Goal: Use online tool/utility: Use online tool/utility

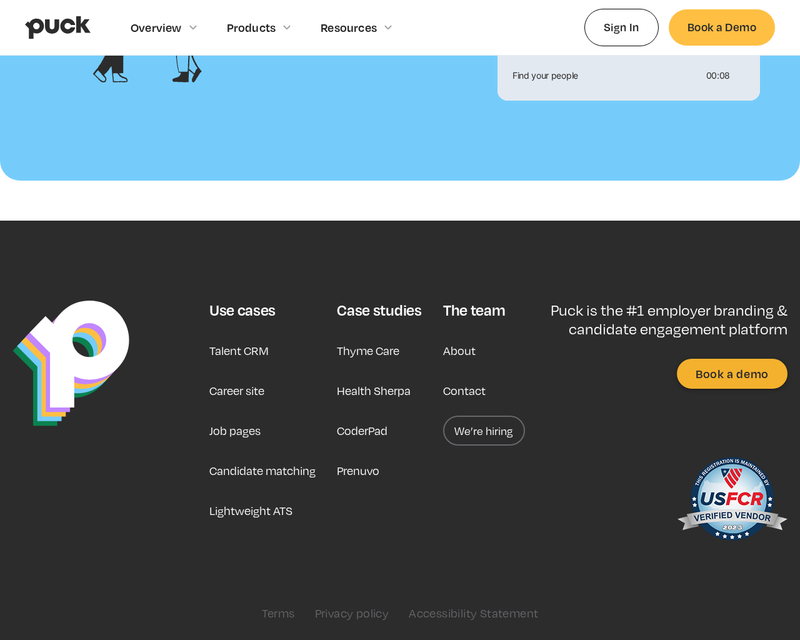
scroll to position [1354, 0]
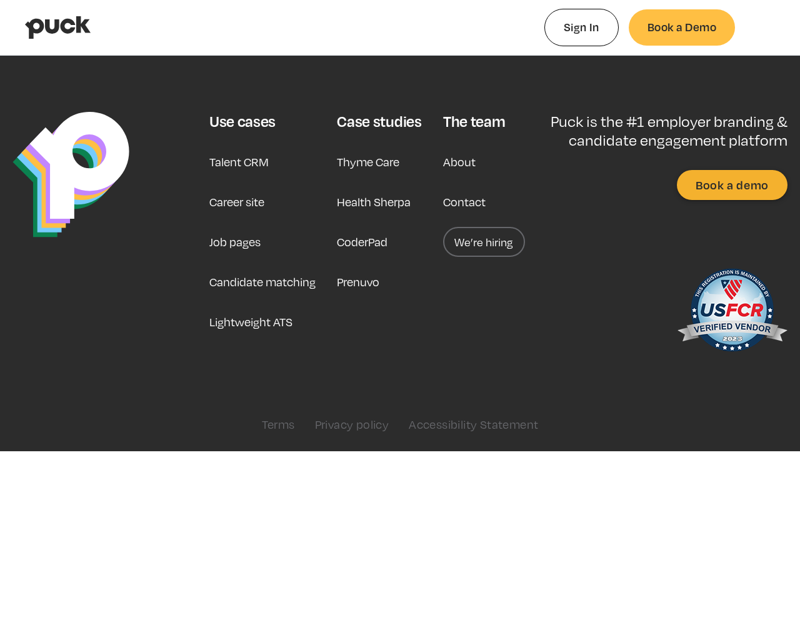
type input "0.439555660377359"
type input "0.0518256"
type input "0.447906301886793"
type input "0.0913357"
type input "0.454298603773585"
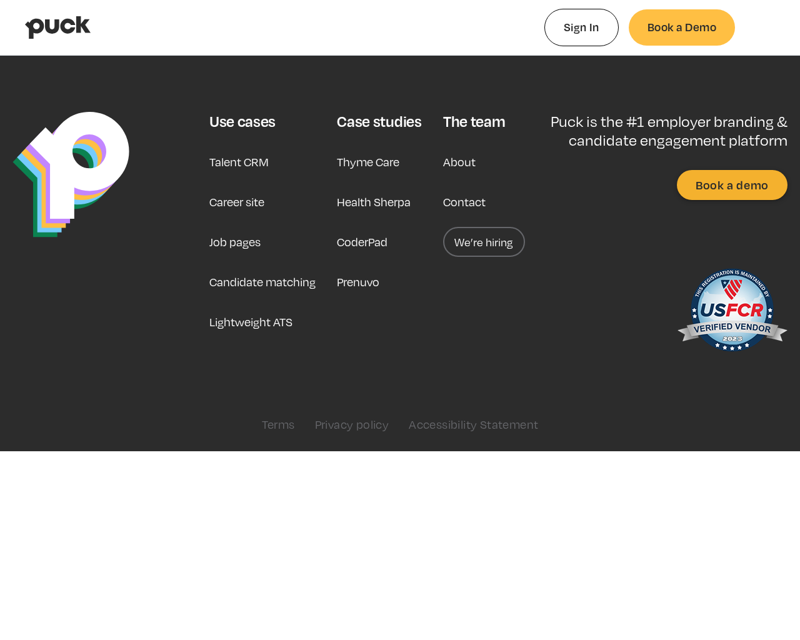
type input "0.1124108"
type input "0.457761849056604"
type input "0.1315453"
type input "0.462117867924528"
type input "0.1631427"
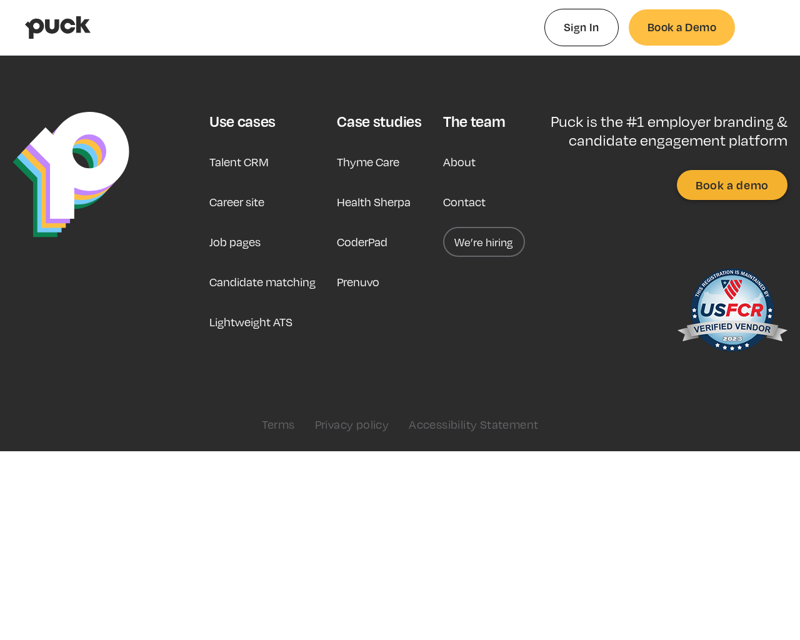
type input "0.466283679245283"
type input "0.1860872"
type input "0.472252132075472"
type input "0.2012678"
type input "0.475734320754717"
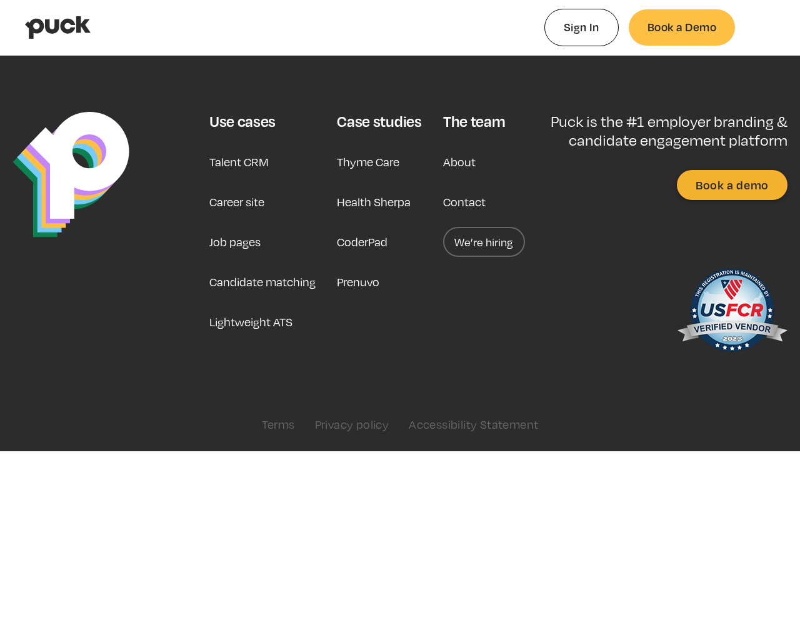
type input "0.2445204"
type input "0.480398301886793"
type input "0.2649676"
type input "0.485053433962264"
type input "0.2864337"
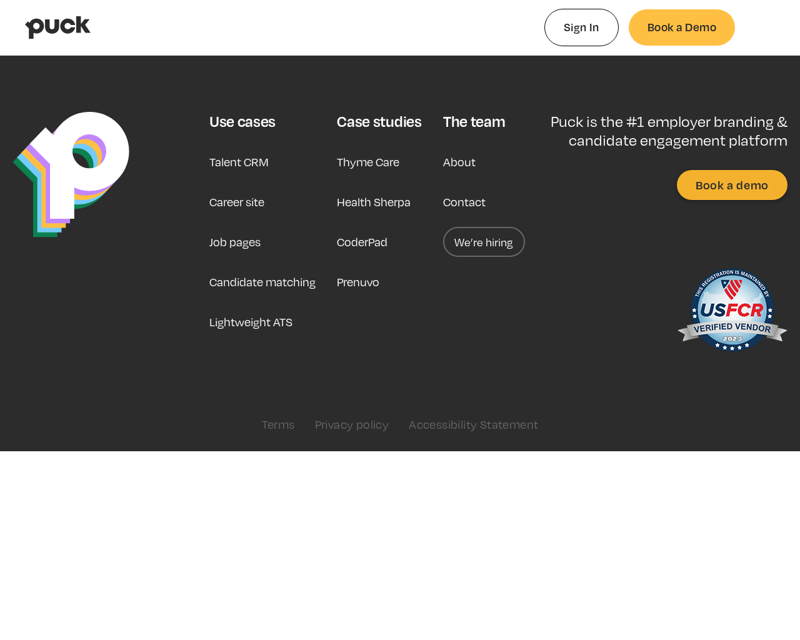
type input "0.489601339622642"
type input "0.3117034"
type input "0.494839886792453"
type input "0.3380204"
type input "0.498380358490566"
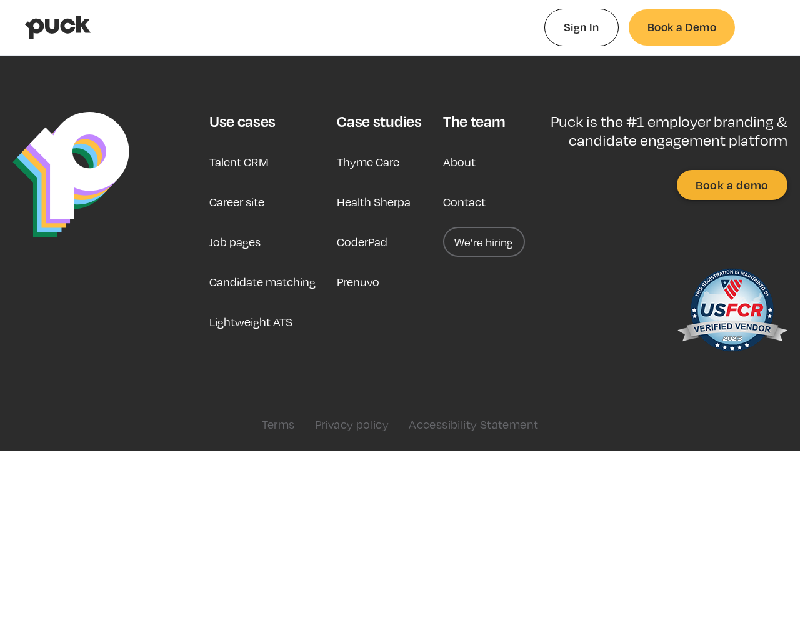
type input "0.3586186"
type input "0.507195886792453"
type input "0.3888713"
type input "0.510709"
type input "0.4129423"
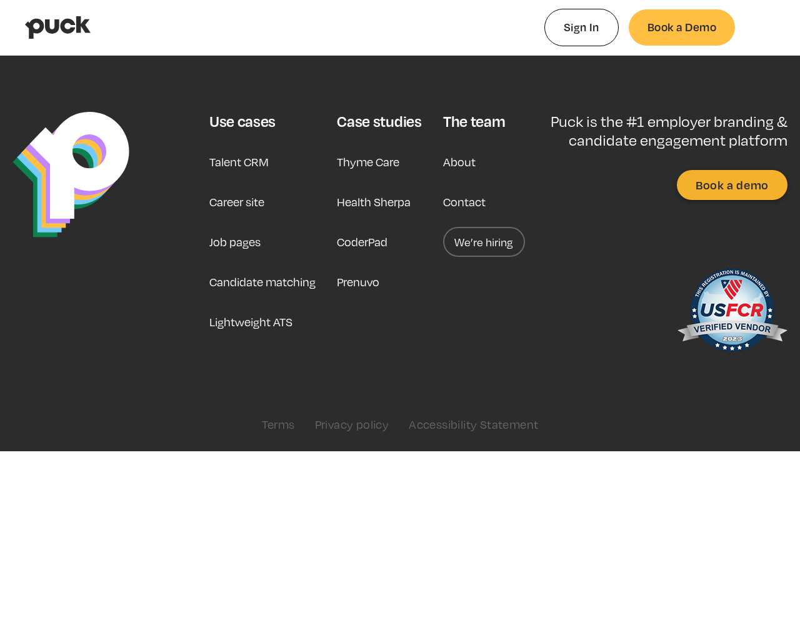
type input "0.514317981132076"
type input "0.4405178"
type input "0.517820905660377"
type input "0.4484207"
type input "0.523099924528302"
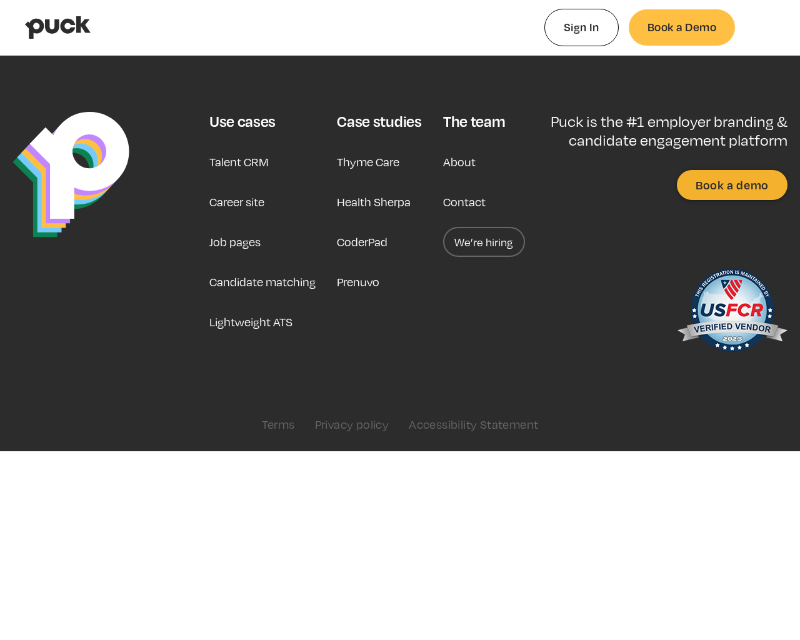
type input "0.4719963"
type input "0.528153641509434"
type input "0.5016507"
type input "0.535291226415094"
type input "0.5527149"
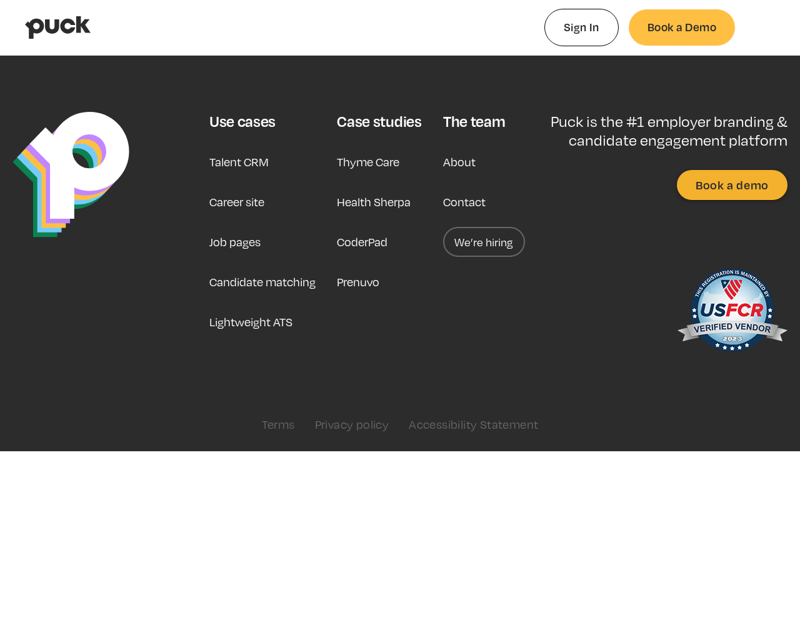
type input "0.540363320754717"
type input "0.5707394"
type input "0.546121150943396"
type input "0.609857"
type input "0.551123886792453"
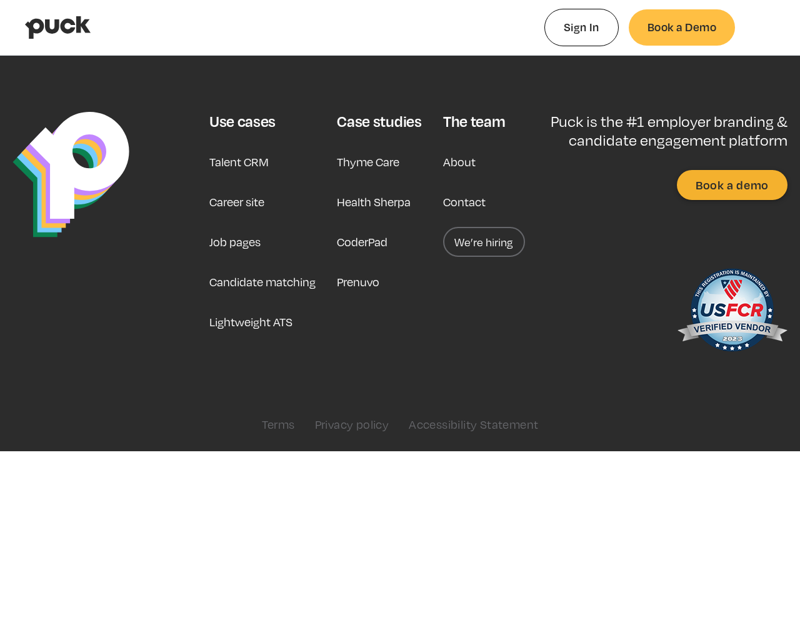
type input "0.6213644"
type input "0.555439773584906"
type input "0.6470756"
type input "0.559616301886793"
type input "0.6883216"
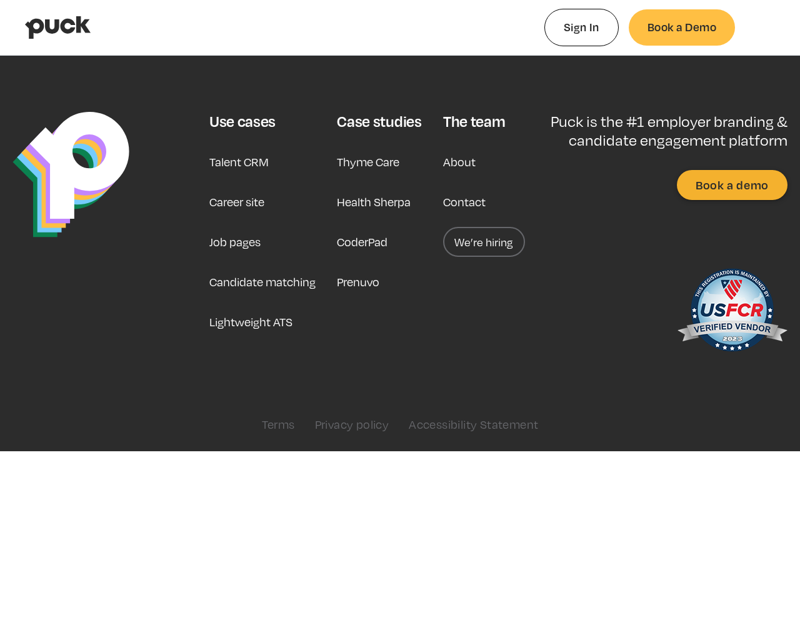
type input "0.564475056603774"
type input "0.6957321"
type input "0.567859339622642"
type input "0.7120584"
type input "0.574447622641509"
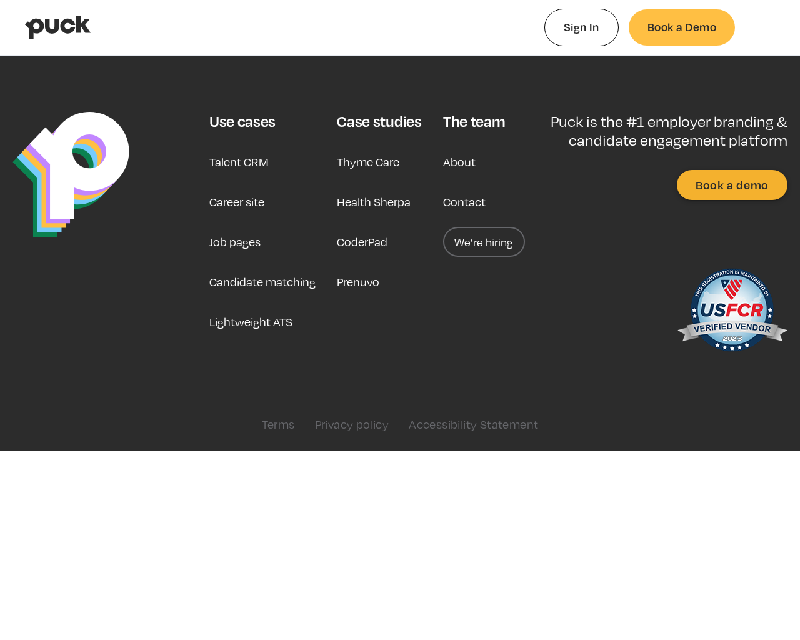
type input "0.7505135"
type input "0.580776094339623"
type input "0.7903788"
type input "0.585682377358491"
type input "0.801412"
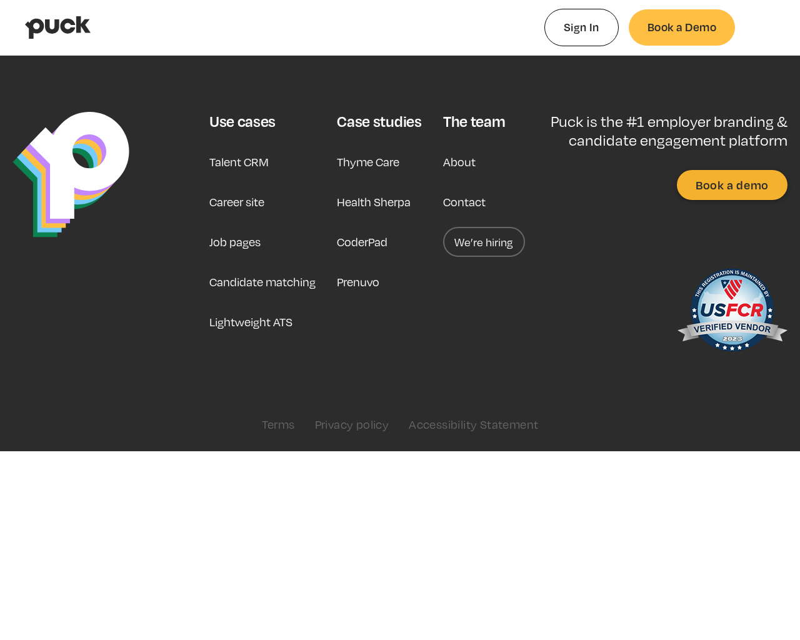
type input "0.591667226415094"
type input "0.8721605"
type input "0.603985849056604"
type input "0.9017917"
type input "0.611187150943396"
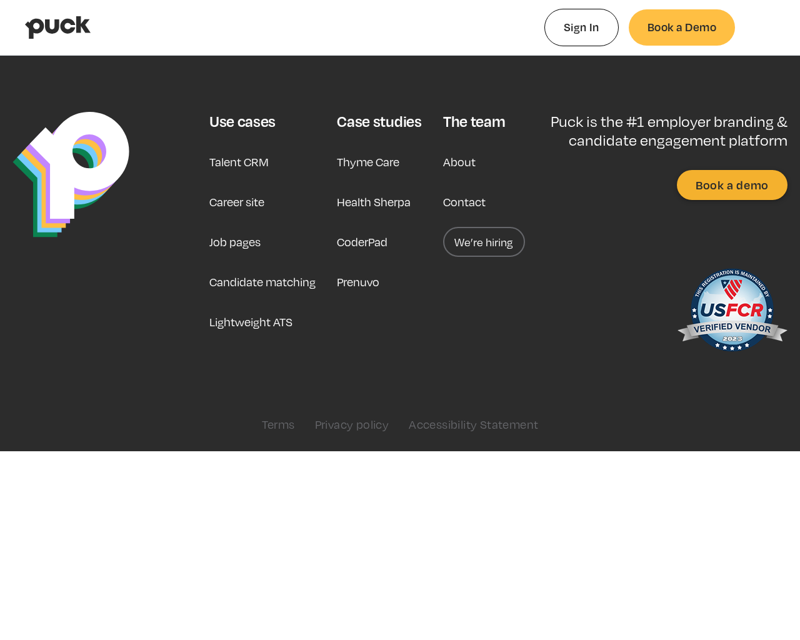
type input "0.9459394"
type input "0.616254264150943"
type input "0.9714975"
type input "0.621262849056604"
type input "0.9994749"
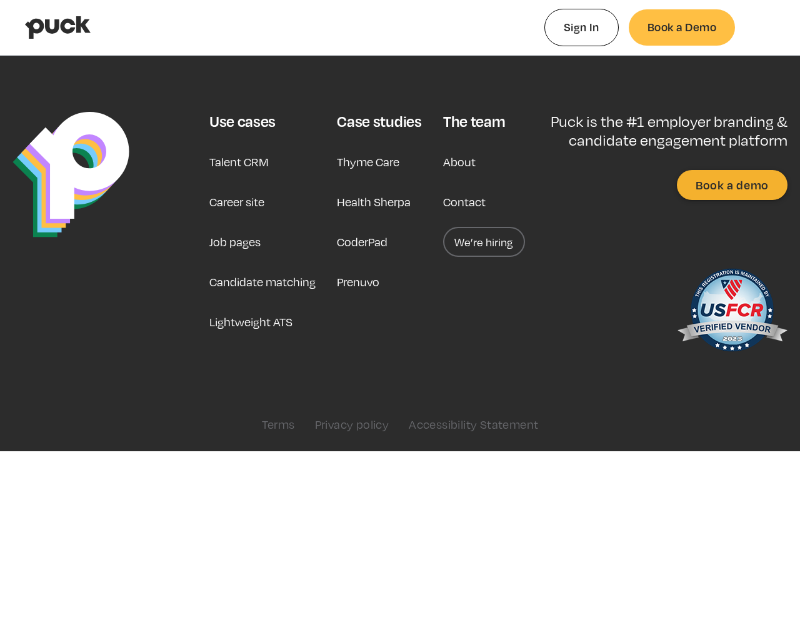
type input "0.624896943396226"
type input "1"
type input "0.630493132075472"
type input "0.00652631481481481"
type input "0.638397716981132"
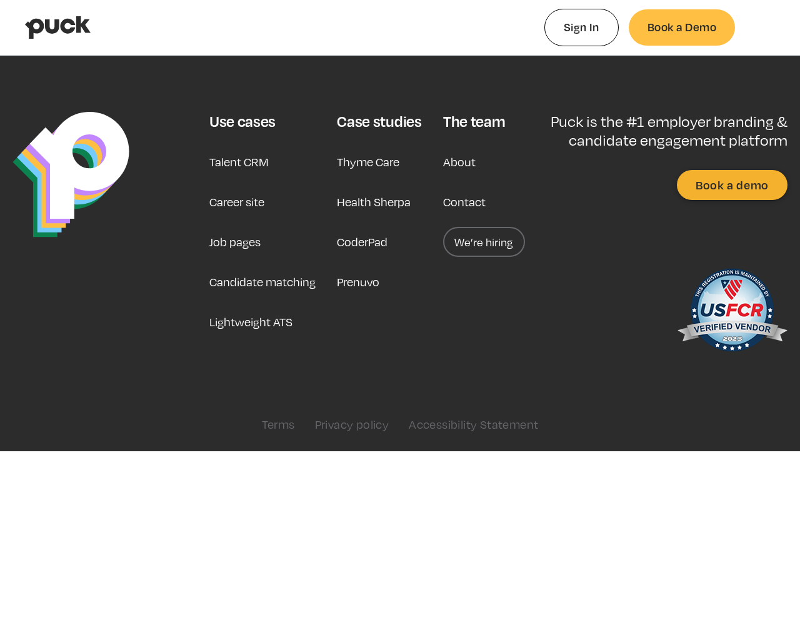
type input "0.0119284444444444"
type input "0.643224452830189"
type input "0.0165472777777778"
type input "0.646596433962264"
type input "0.0214184814814815"
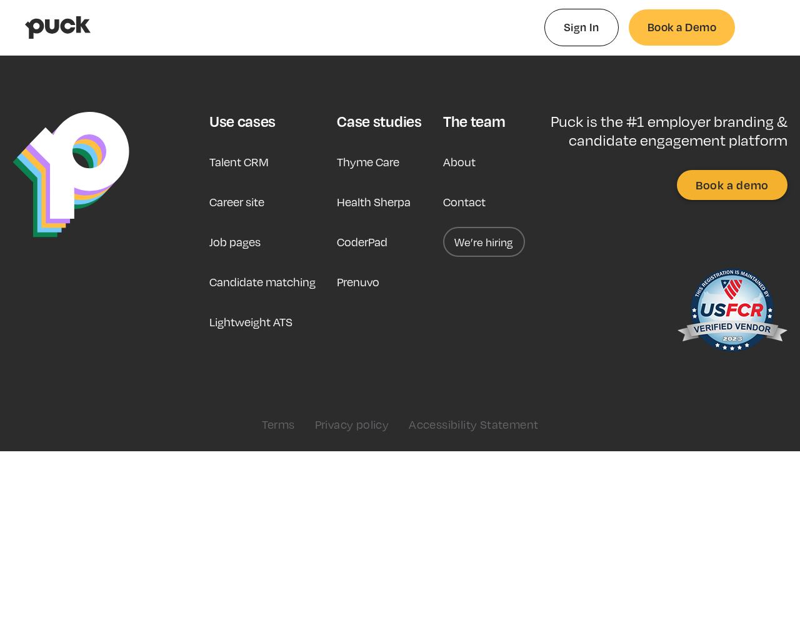
type input "0.652064754716981"
type input "0.0275177407407407"
type input "0.657026905660377"
type input "0.0320779074074074"
type input "0.666413679245283"
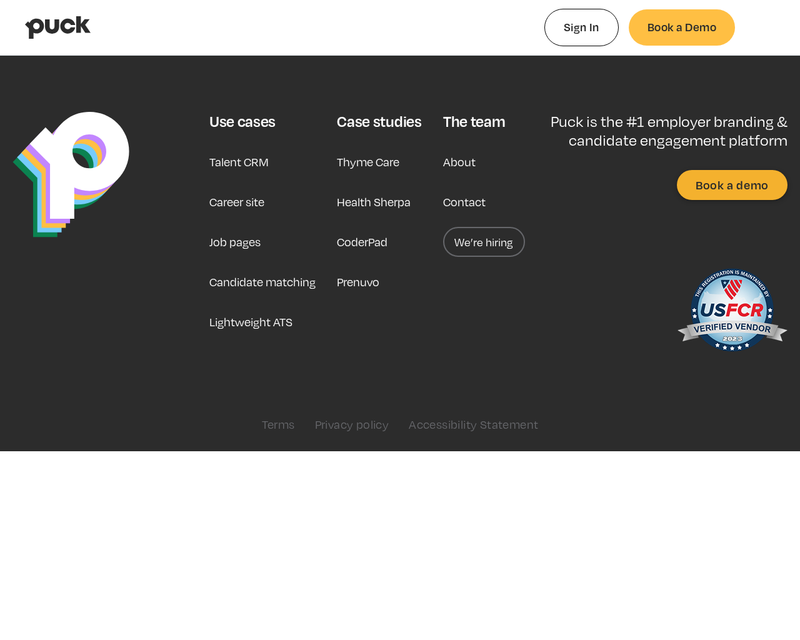
type input "0.0388631666666666"
type input "0.670694886792453"
type input "0.0451202222222222"
type input "0.679099981132076"
type input "0.0514702777777778"
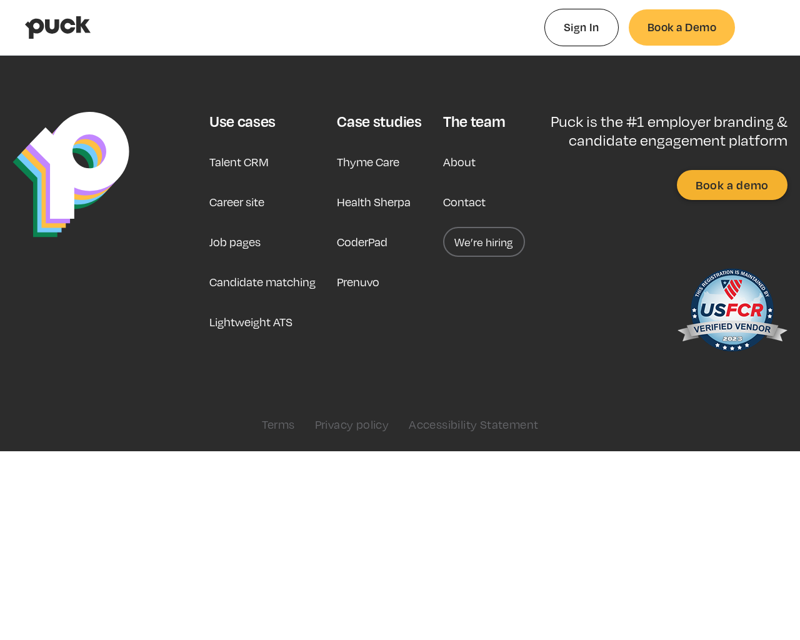
type input "0.683334018867925"
type input "0.0575665555555556"
type input "0.688520566037736"
type input "0.0625804259259259"
type input "0.694092245283019"
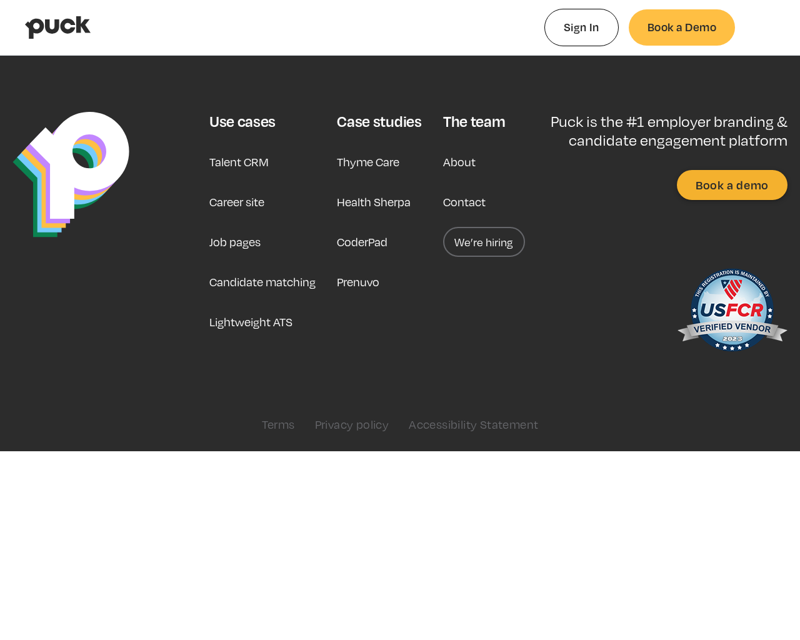
type input "0.0691980740740741"
type input "0.702721981132075"
type input "0.0775406111111111"
type input "0.709871433962264"
type input "0.0841360185185185"
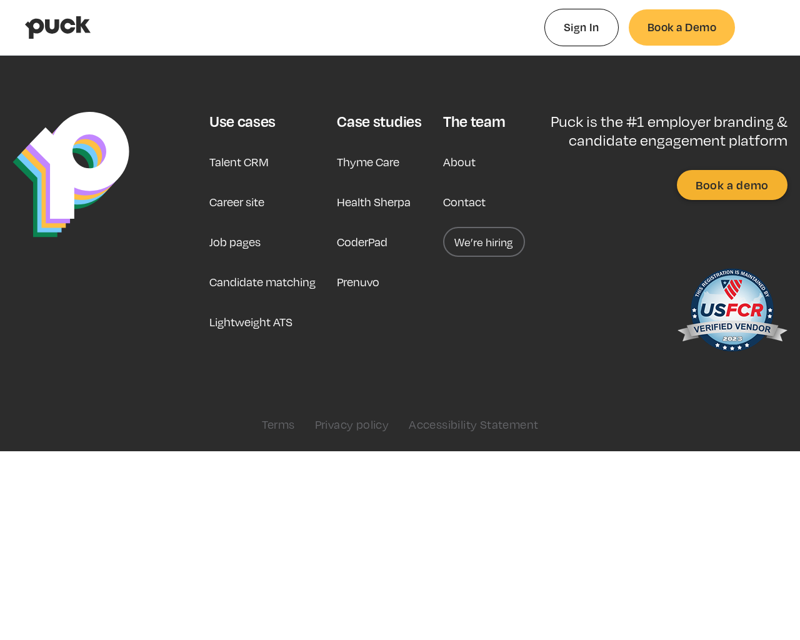
type input "0.718309830188679"
type input "0.0901903518518519"
type input "0.725097962264151"
type input "0.0966142037037037"
type input "0.732376830188679"
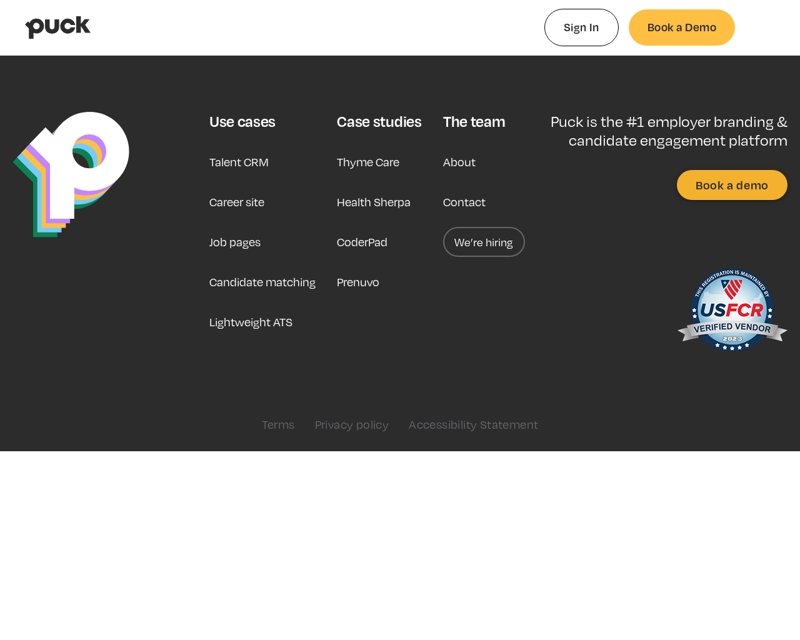
type input "0.103339240740741"
type input "0.736537547169811"
type input "0.107943166666667"
type input "0.741444886792453"
type input "0.0025134"
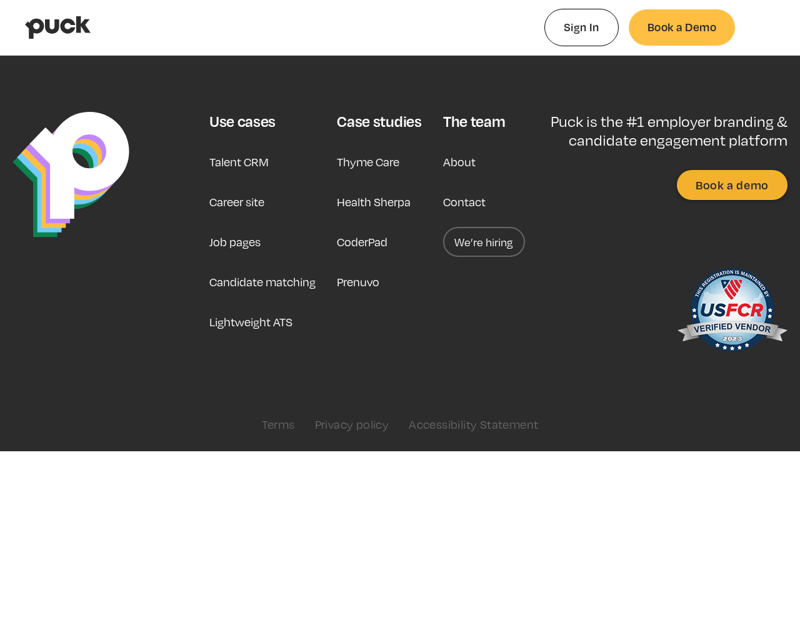
type input "0.74714358490566"
type input "0.0308318"
type input "0.752464226415094"
type input "0.0503591"
type input "0.756008471698113"
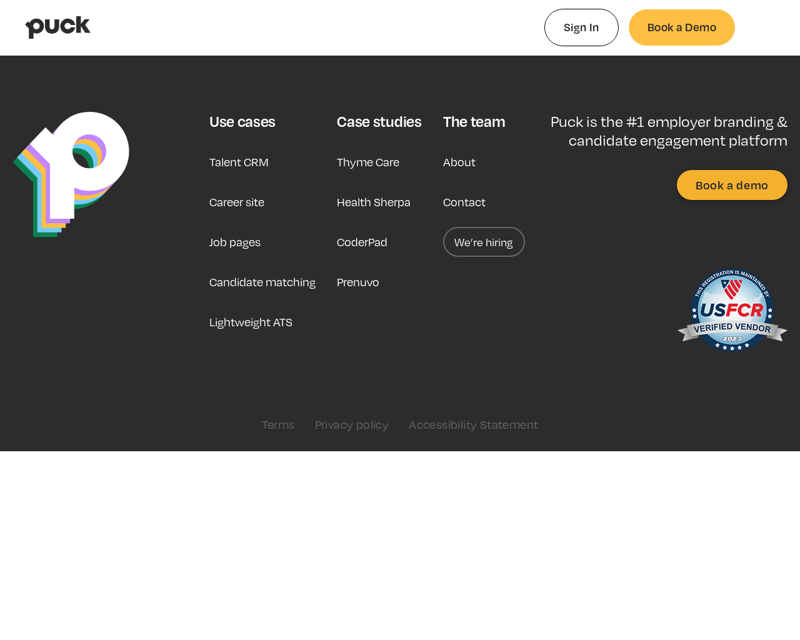
type input "0.0790579"
type input "0.760193905660377"
type input "0.1024817"
type input "0.764650547169811"
type input "0.1261603"
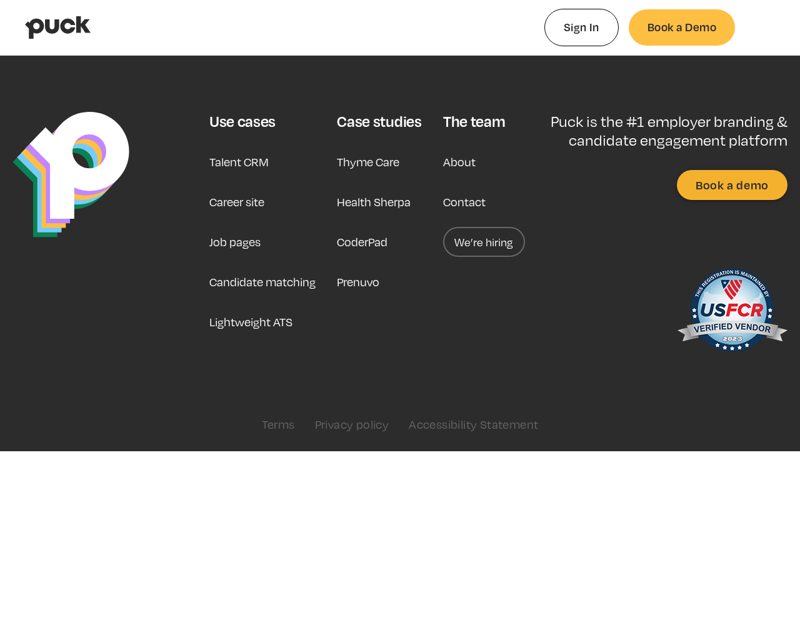
type input "0.77056241509434"
type input "0.1467781"
type input "0.777186698113208"
type input "0.1906344"
type input "0.782280226415094"
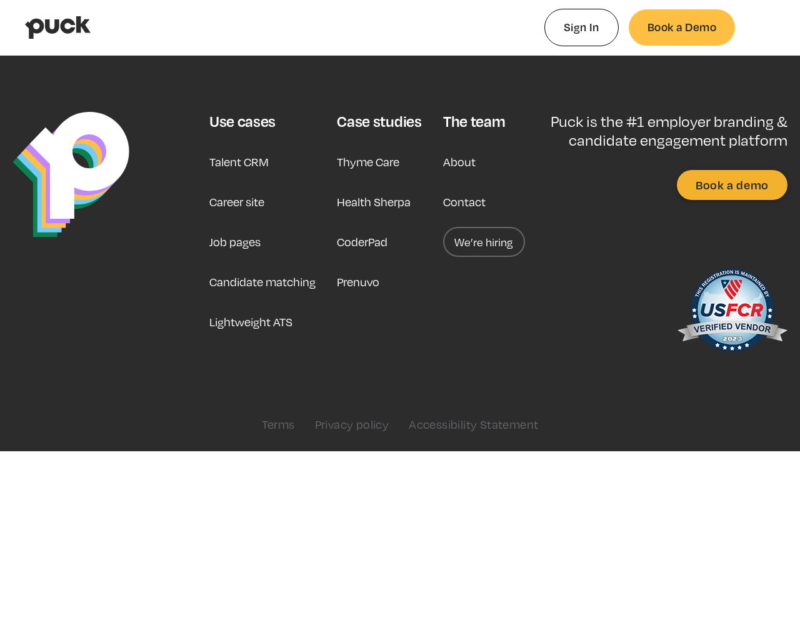
type input "0.2166998"
type input "0.790299226415094"
type input "0.2591392"
type input "0.795195471698113"
type input "0.2754121"
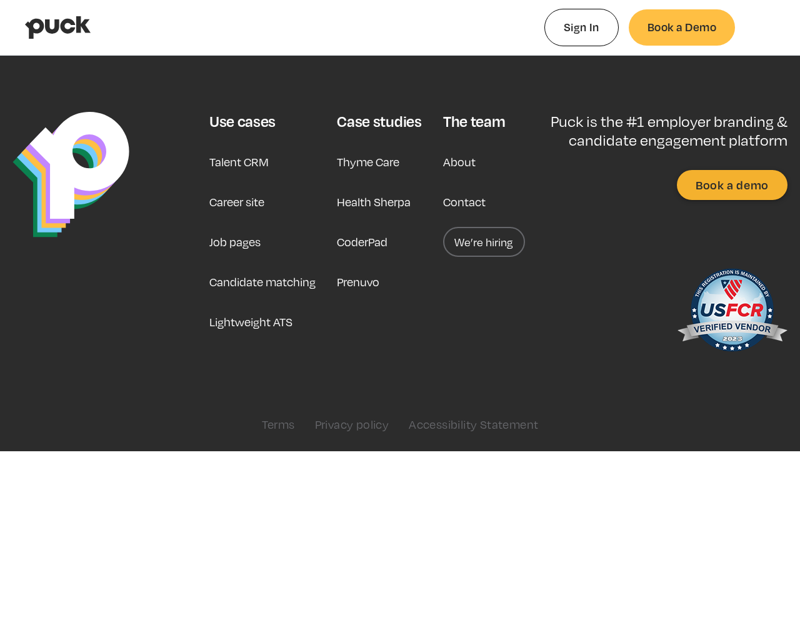
type input "0.799864679245283"
type input "0.291277"
type input "0.803853490566038"
type input "0.3320758"
type input "0.807476867924528"
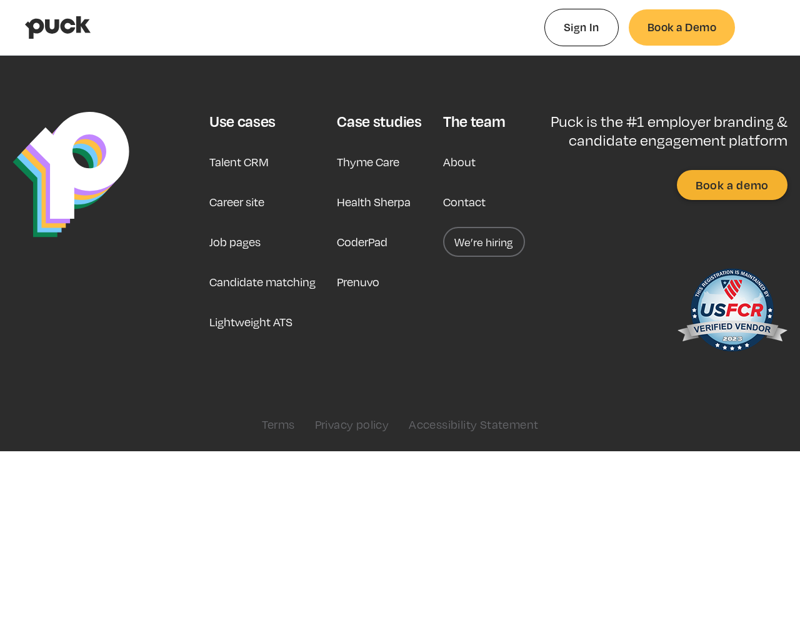
type input "0.3387068"
type input "0.813298698113208"
type input "0.3699969"
type input "0.818366301886792"
type input "0.3974801"
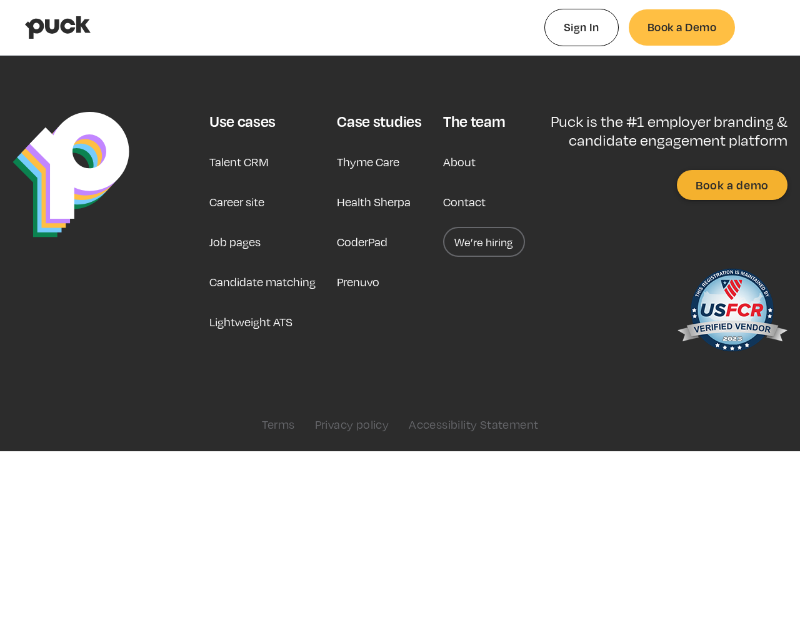
type input "0.821561301886792"
type input "0.4299562"
type input "0.827558320754717"
type input "0.4489167"
type input "0.830679905660377"
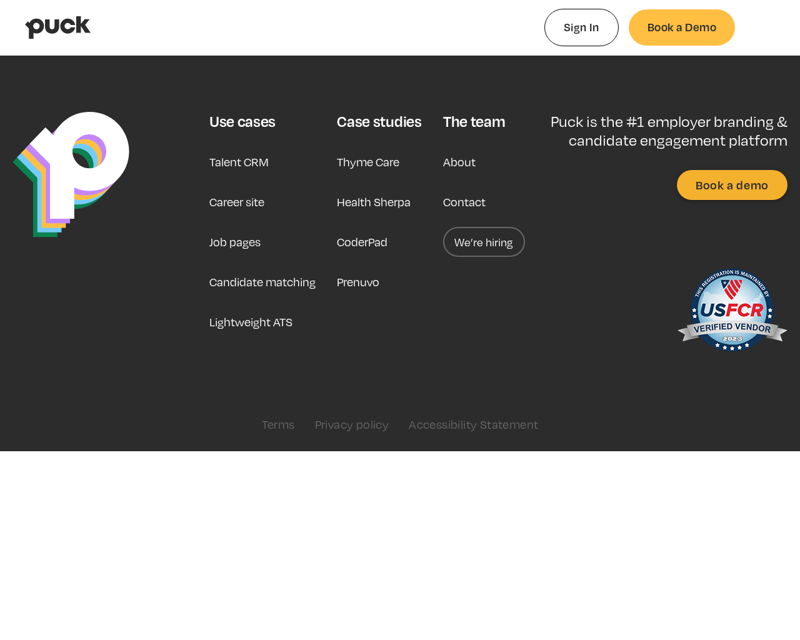
type input "0.4773234"
type input "0.836552867924528"
type input "0.504625"
type input "0.838066547169811"
type input "0.5125729"
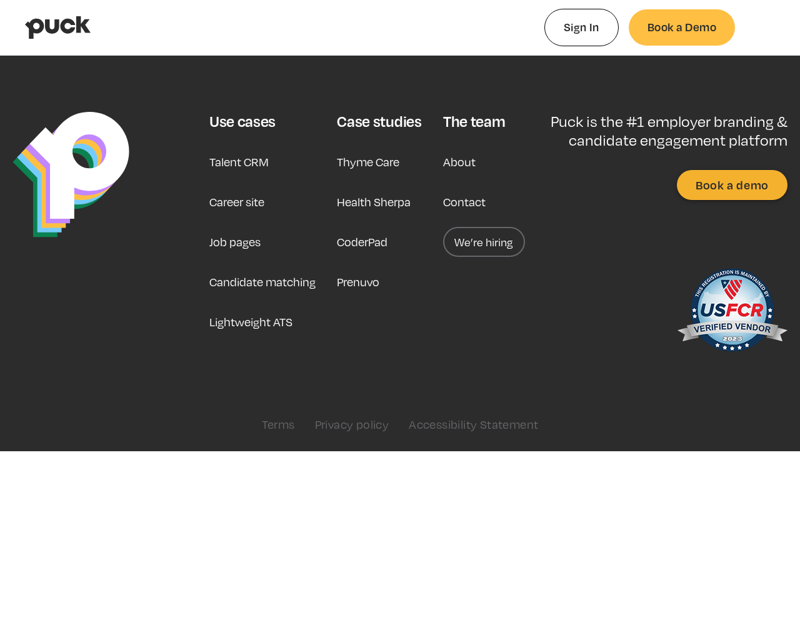
type input "0.844059641509434"
type input "0.5437115"
type input "0.848625301886793"
type input "0.5679616"
type input "0.852957018867925"
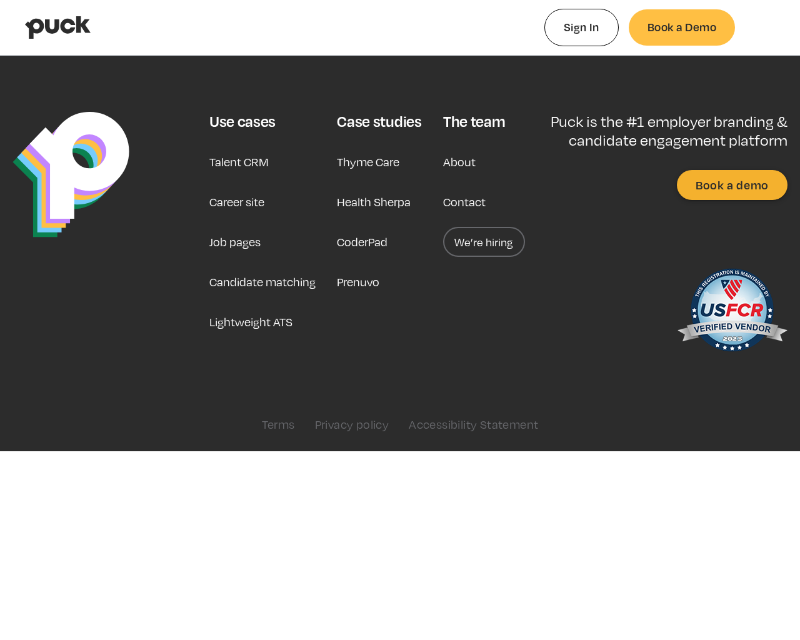
type input "0.5904403"
type input "0.857080018867925"
type input "0.6140753"
type input "0.86134962264151"
type input "0.6395845"
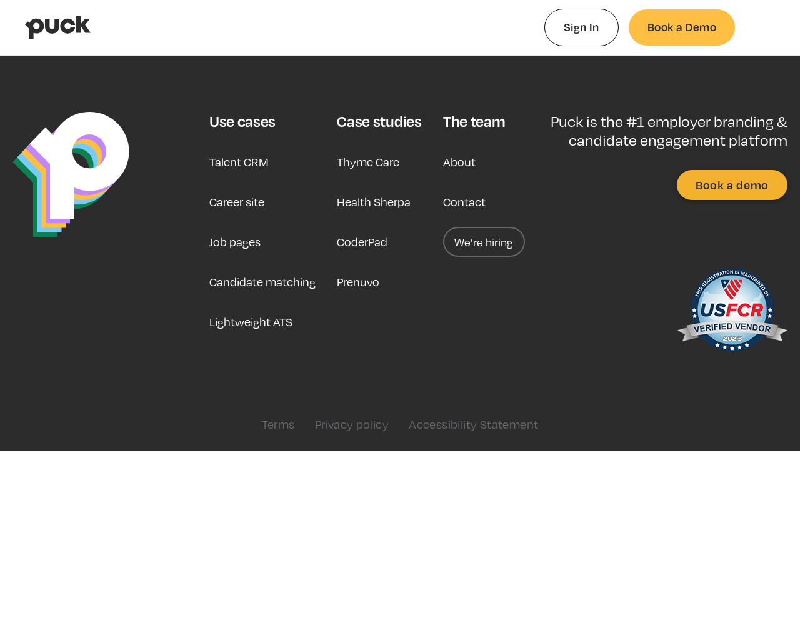
type input "0.869234320754717"
type input "0.6876705"
type input "0.878603396226415"
type input "0.7199542"
type input "0.88363858490566"
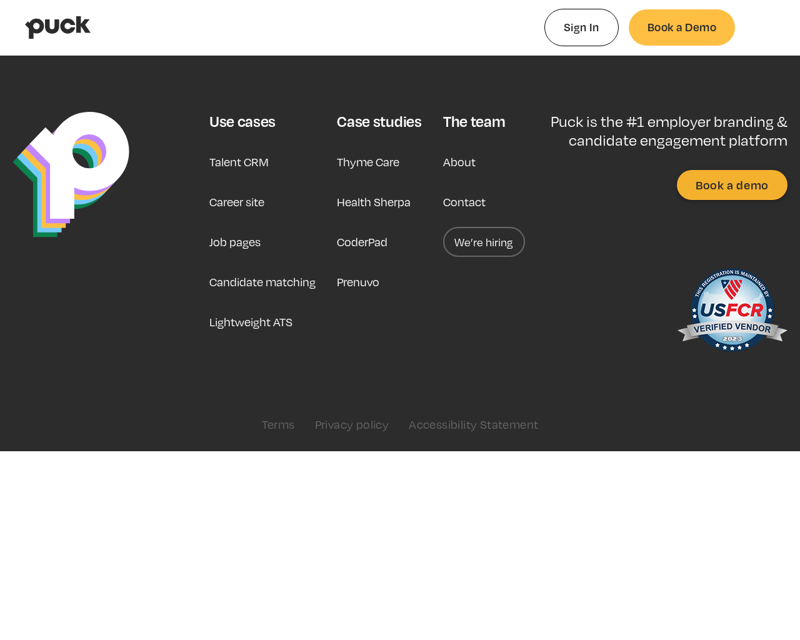
type input "0.7558845"
type input "0.887718150943396"
type input "0.7659243"
type input "0.895845377358491"
type input "0.8028886"
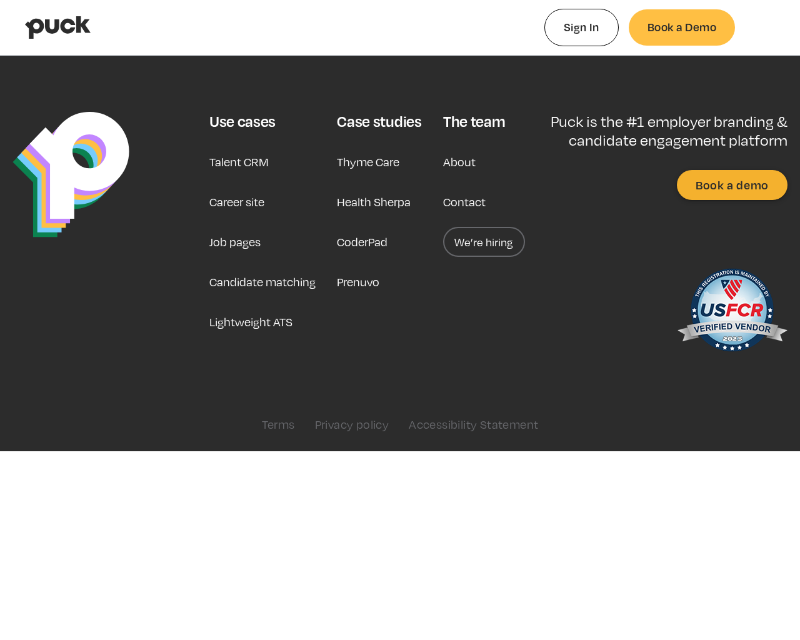
type input "0.902291358490566"
type input "0.8433822"
type input "0.906999509433962"
type input "0.8698126"
type input "0.911461943396226"
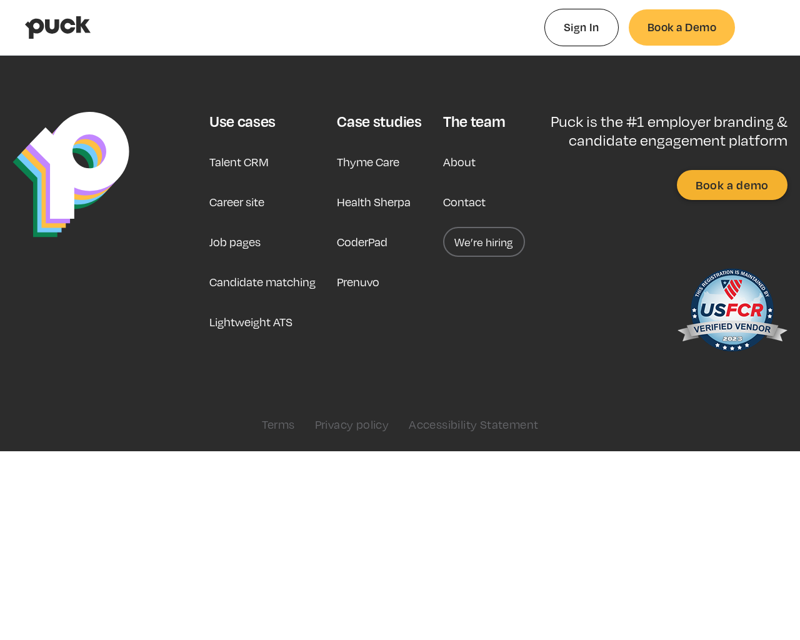
type input "0.8905492"
type input "0.915253169811321"
type input "0.00153487037037038"
type input "0.919906735849057"
type input "0.00792724074074073"
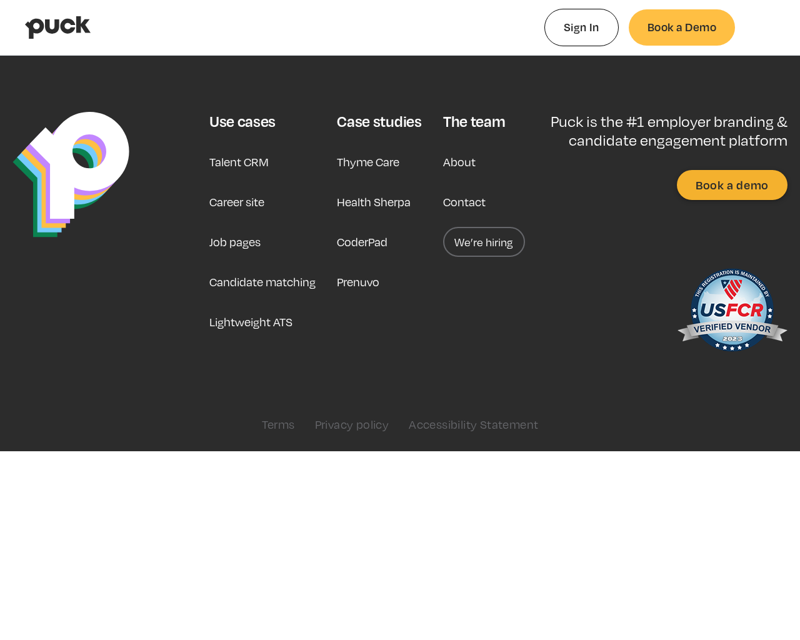
type input "0.924356924528302"
type input "0.0123005185185185"
type input "0.929322245283019"
type input "0.0172312037037037"
type input "0.933161226415094"
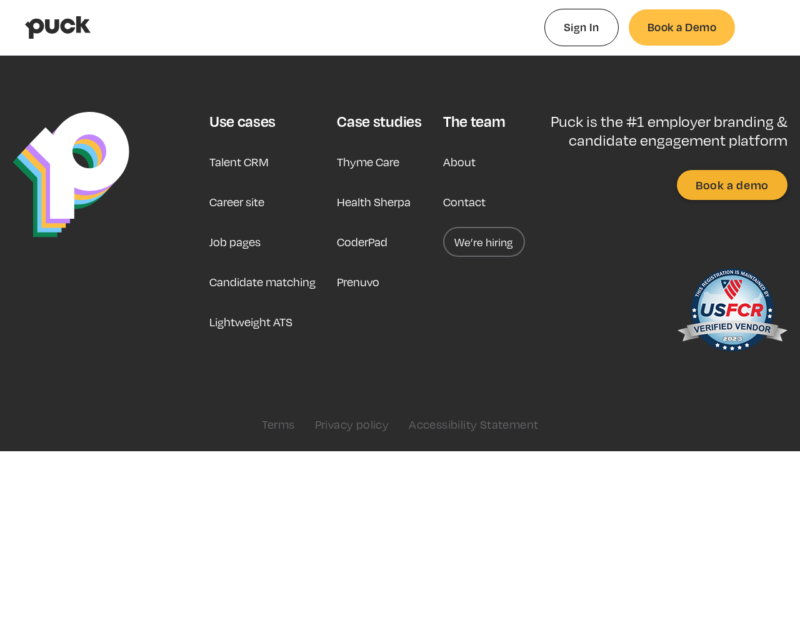
type input "0.0210402037037037"
type input "0.936097245283019"
type input "0.0239876296296296"
type input "0.941613264150944"
type input "0.0292036481481482"
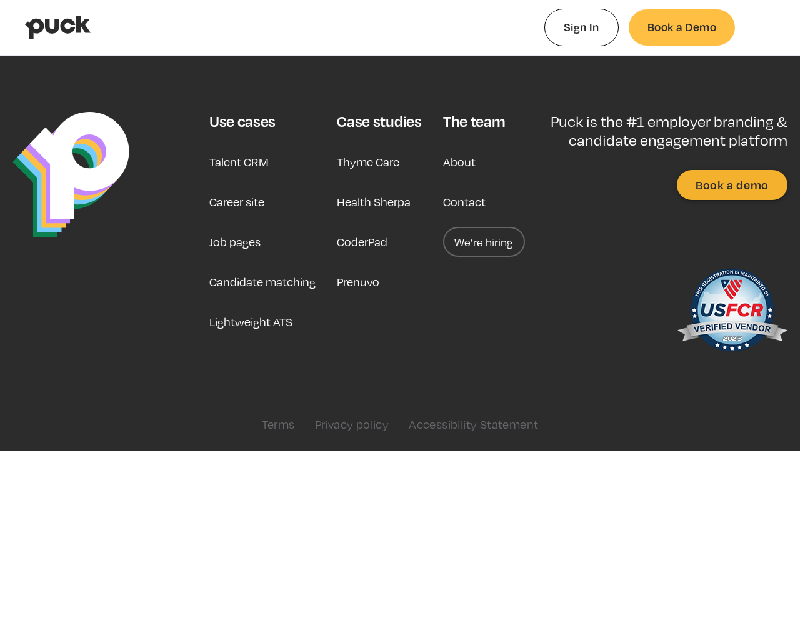
type input "0.945087245283019"
type input "0.0324656851851852"
type input "0.949243490566038"
type input "0.0368287222222222"
type input "0.952914849056604"
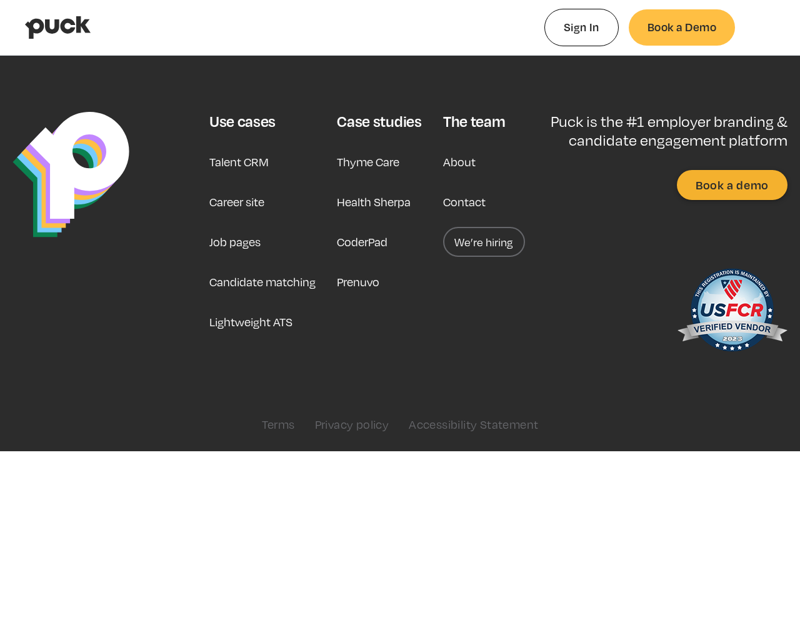
type input "0.0383664444444445"
type input "0.954737811320755"
type input "0.0435516481481482"
type input "0.96192858490566"
type input "0.0497841111111111"
